Goal: Find specific page/section: Find specific page/section

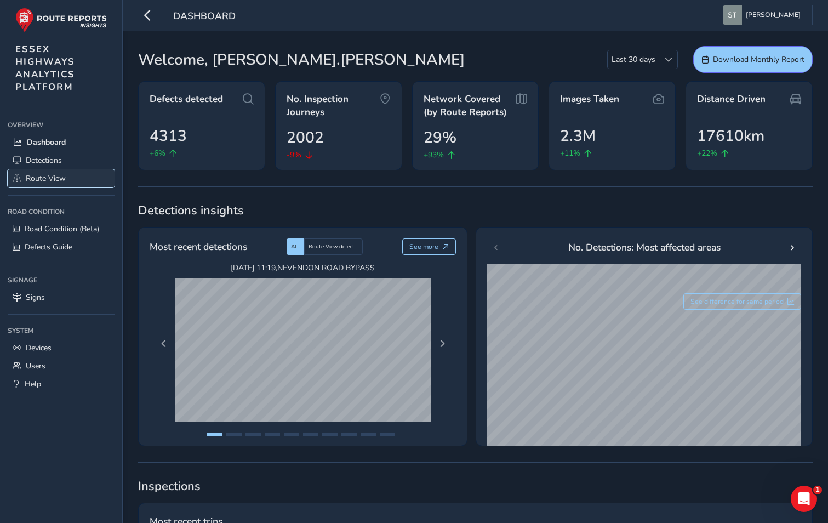
click at [38, 182] on span "Route View" at bounding box center [46, 178] width 40 height 10
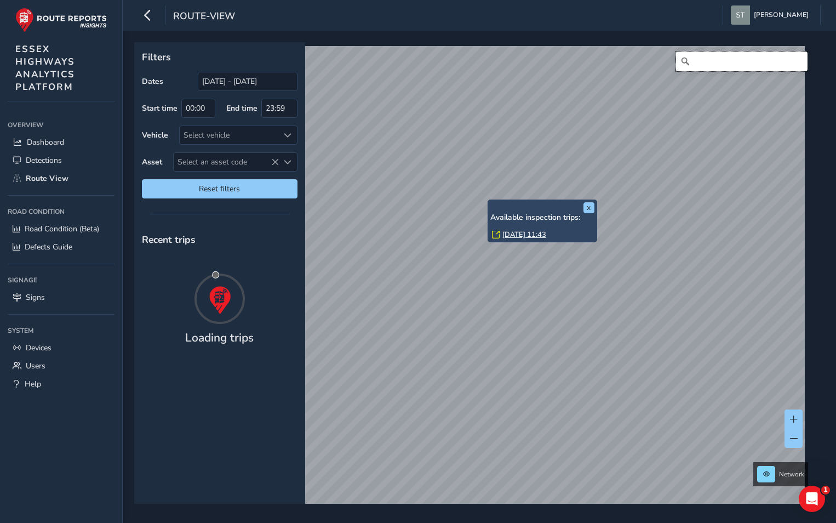
click at [706, 58] on input "Search" at bounding box center [741, 61] width 131 height 20
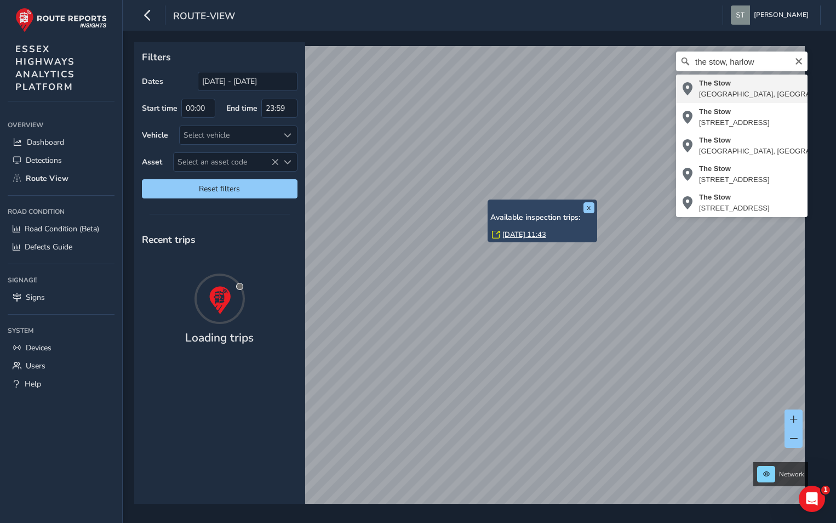
type input "[STREET_ADDRESS]"
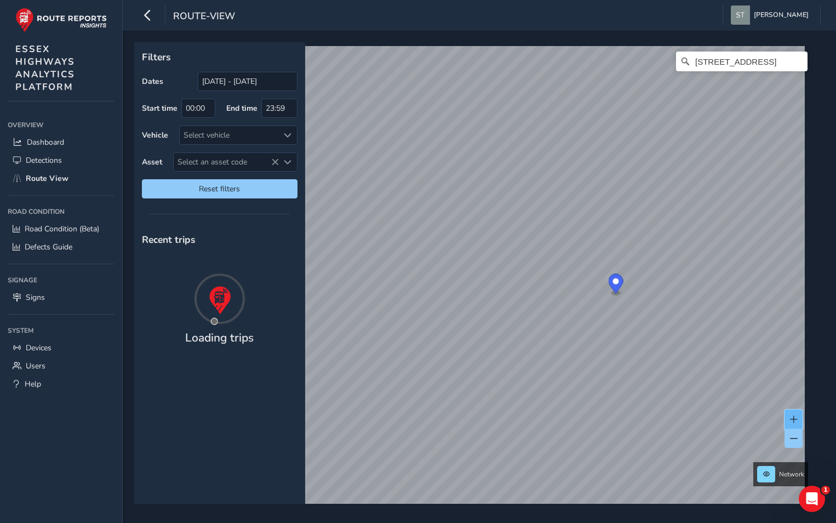
click at [793, 415] on span at bounding box center [794, 419] width 8 height 8
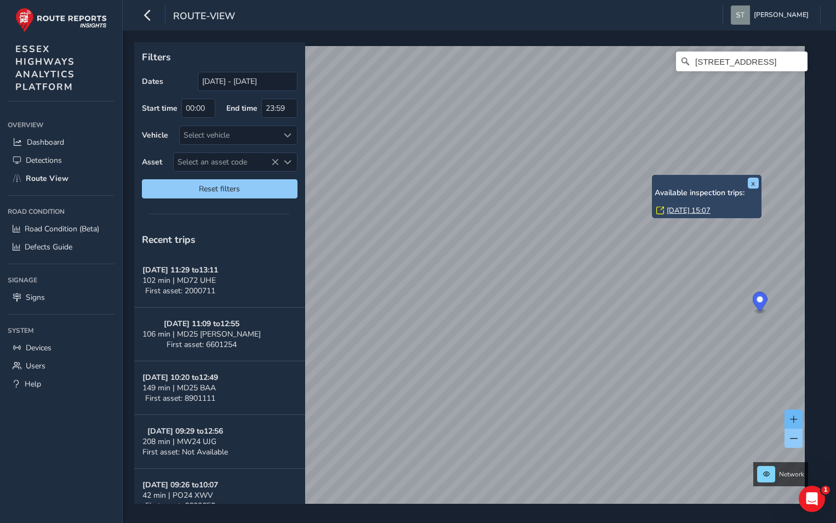
click at [652, 177] on div "x Available inspection trips: [DATE] 15:07" at bounding box center [707, 196] width 110 height 43
click at [678, 211] on link "[DATE] 15:07" at bounding box center [689, 210] width 44 height 10
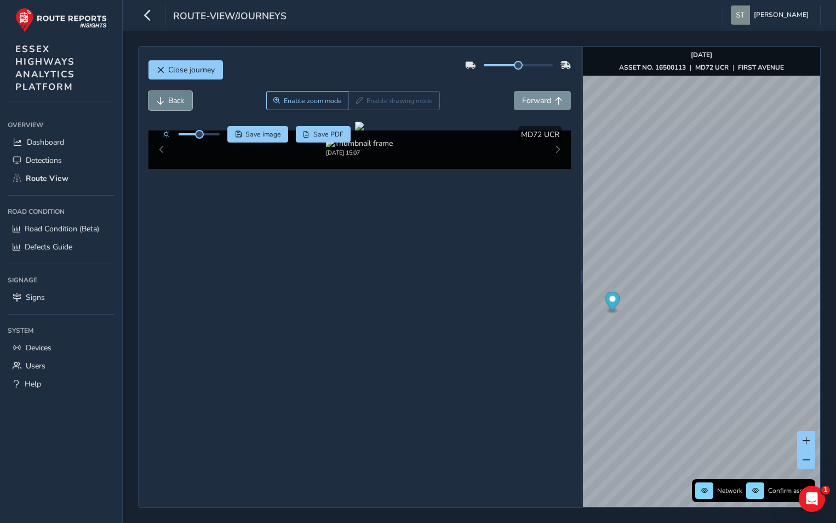
click at [162, 101] on span "Back" at bounding box center [161, 101] width 8 height 8
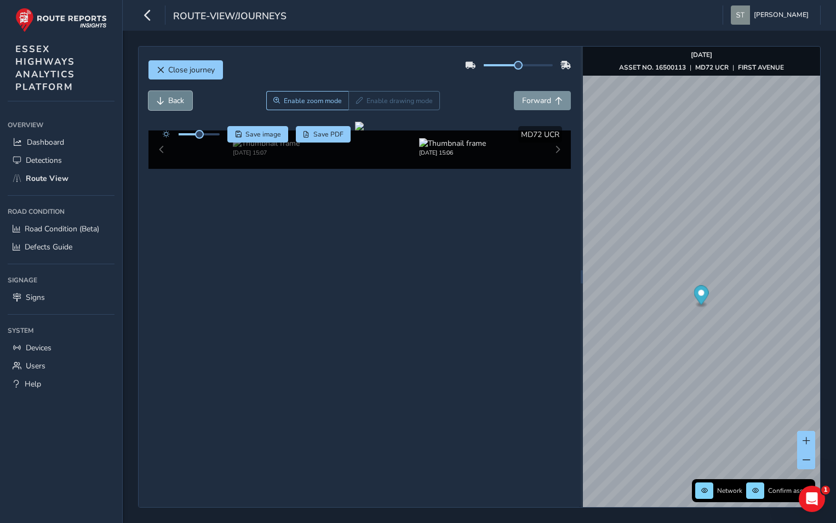
click at [162, 101] on span "Back" at bounding box center [161, 101] width 8 height 8
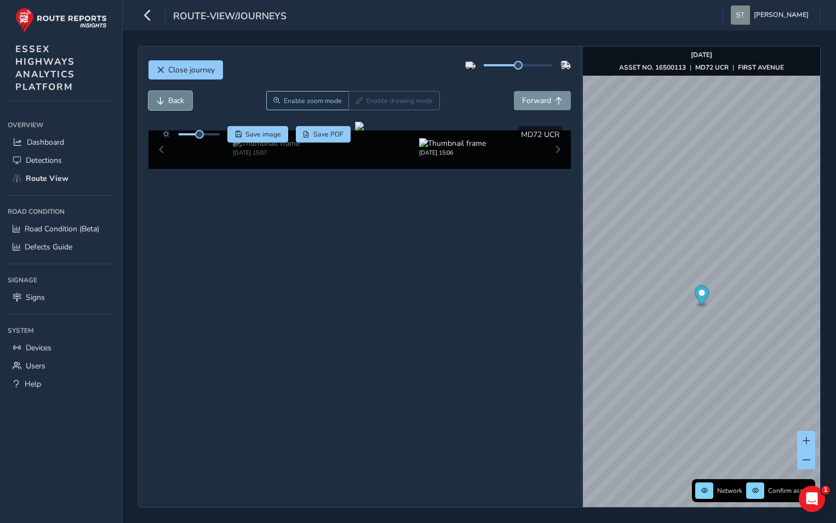
click at [162, 101] on span "Back" at bounding box center [161, 101] width 8 height 8
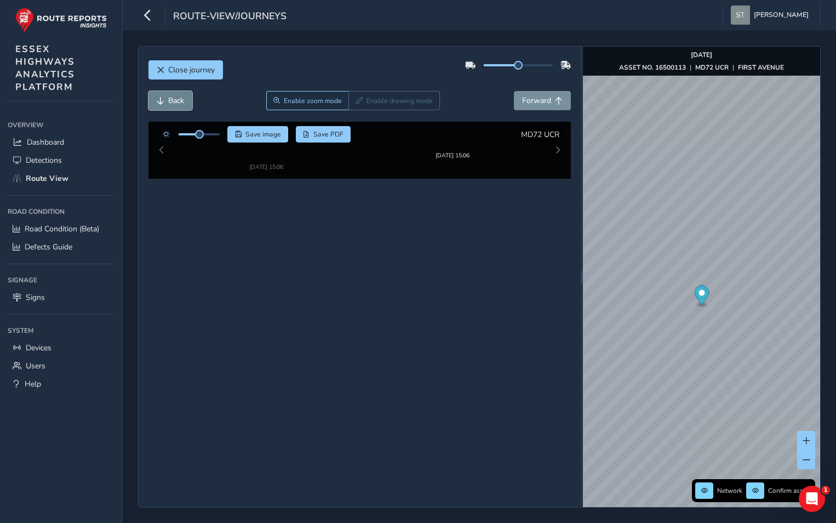
click at [162, 101] on span "Back" at bounding box center [161, 101] width 8 height 8
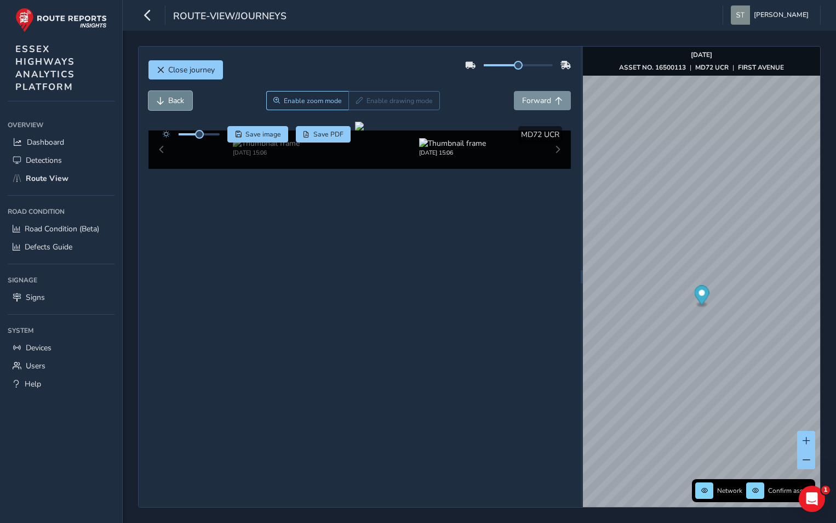
click at [162, 101] on span "Back" at bounding box center [161, 101] width 8 height 8
